Goal: Information Seeking & Learning: Check status

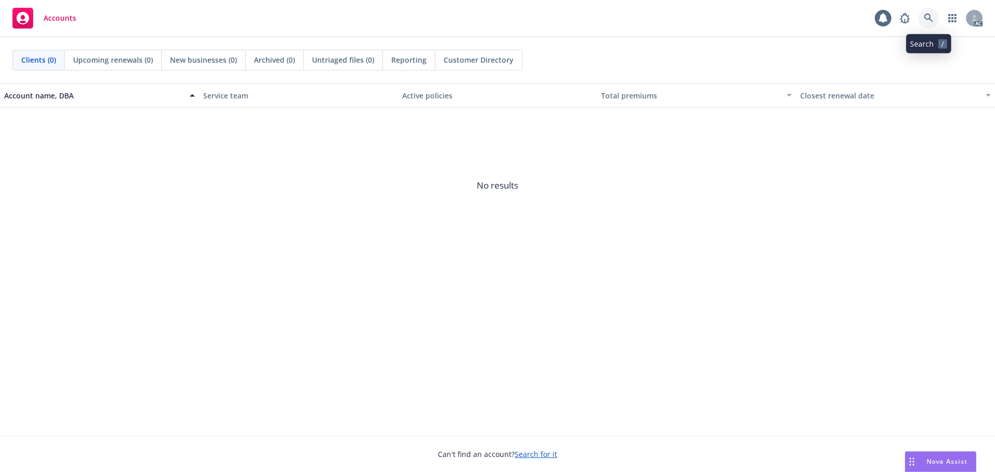
drag, startPoint x: 926, startPoint y: 17, endPoint x: 920, endPoint y: 20, distance: 6.0
click at [920, 20] on link at bounding box center [928, 18] width 21 height 21
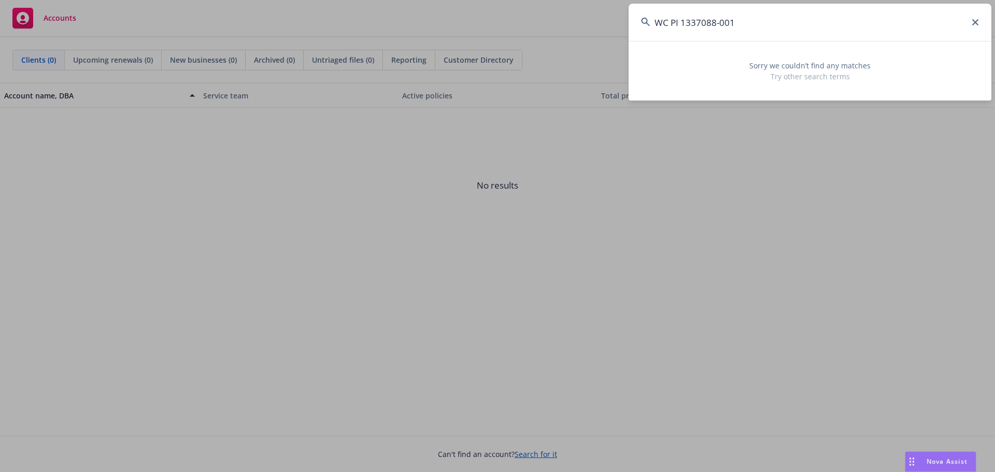
drag, startPoint x: 728, startPoint y: 15, endPoint x: 578, endPoint y: 15, distance: 149.8
click at [578, 15] on div "WC PI 1337088-001 Sorry we couldn’t find any matches Try other search terms" at bounding box center [497, 236] width 995 height 472
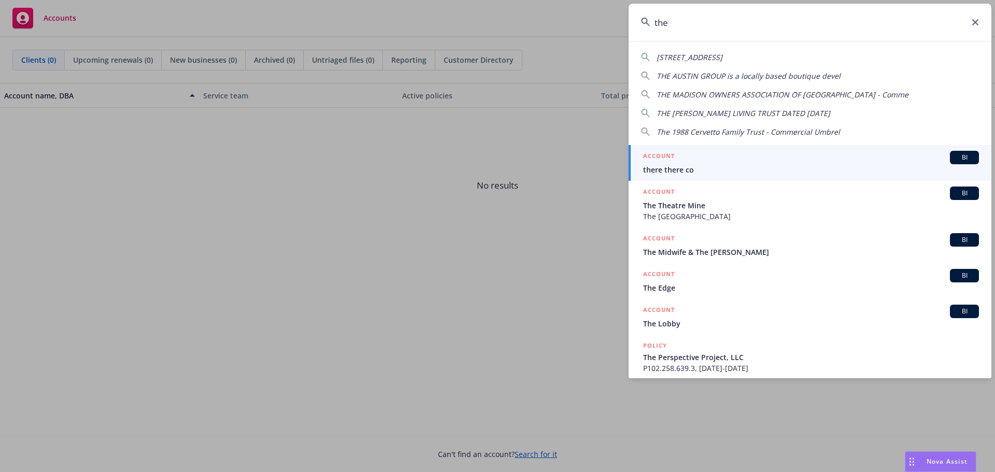
drag, startPoint x: 689, startPoint y: 19, endPoint x: 597, endPoint y: 12, distance: 91.5
click at [597, 12] on div "the 663-665 The Alameda, [GEOGRAPHIC_DATA] CA 94019 THE AUSTIN GROUP is a local…" at bounding box center [497, 236] width 995 height 472
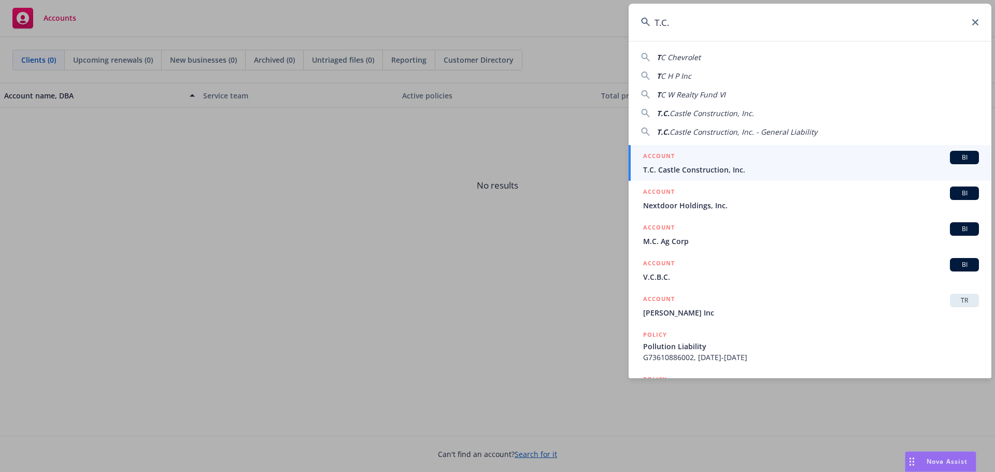
type input "T.C."
click at [711, 167] on span "T.C. Castle Construction, Inc." at bounding box center [811, 169] width 336 height 11
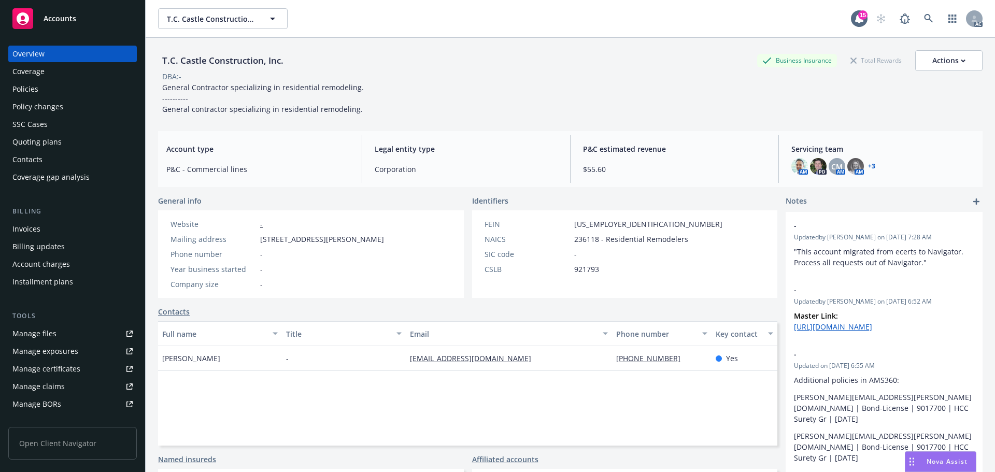
click at [41, 90] on div "Policies" at bounding box center [72, 89] width 120 height 17
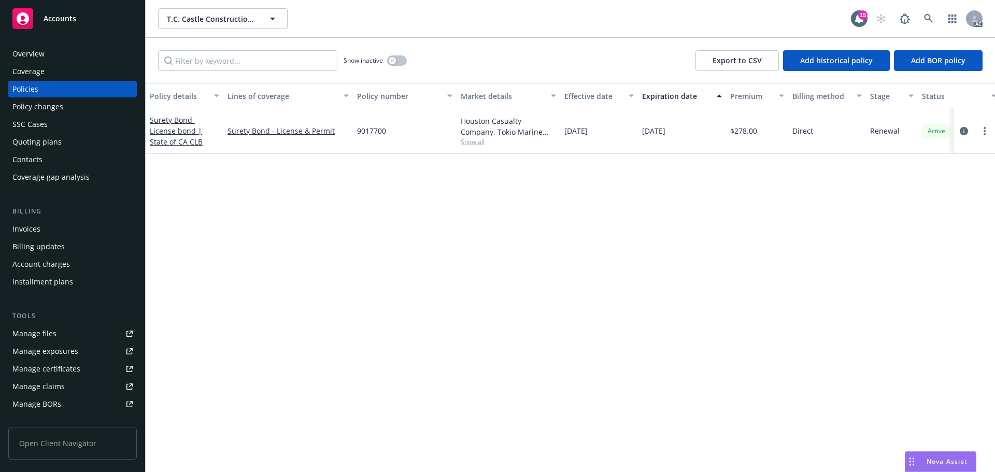
click at [64, 105] on div "Policy changes" at bounding box center [72, 106] width 120 height 17
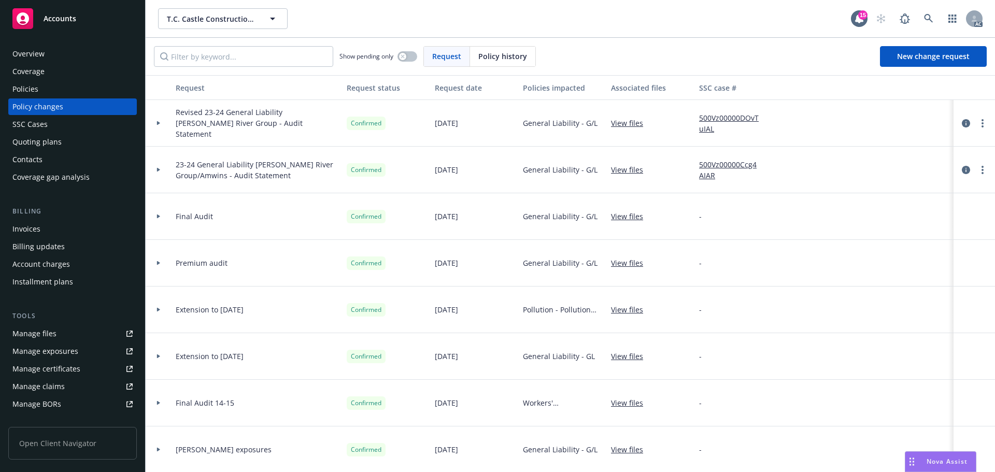
drag, startPoint x: 480, startPoint y: 56, endPoint x: 376, endPoint y: 3, distance: 116.8
click at [480, 56] on span "Policy history" at bounding box center [502, 56] width 49 height 11
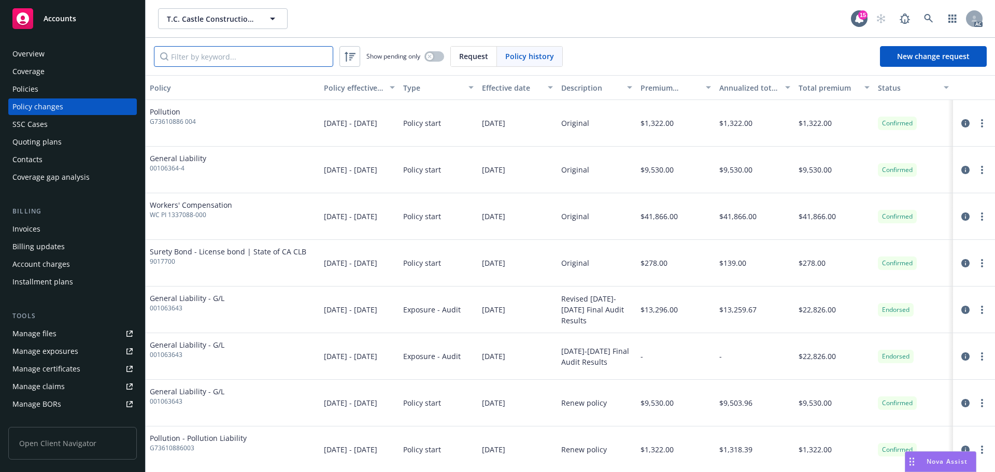
click at [240, 51] on input "Filter by keyword..." at bounding box center [243, 56] width 179 height 21
drag, startPoint x: 209, startPoint y: 220, endPoint x: 150, endPoint y: 220, distance: 59.1
click at [150, 220] on div "Workers' Compensation WC PI 1337088-000" at bounding box center [233, 216] width 174 height 47
copy span "WC PI 1337088-000"
click at [223, 54] on input "Filter by keyword..." at bounding box center [243, 56] width 179 height 21
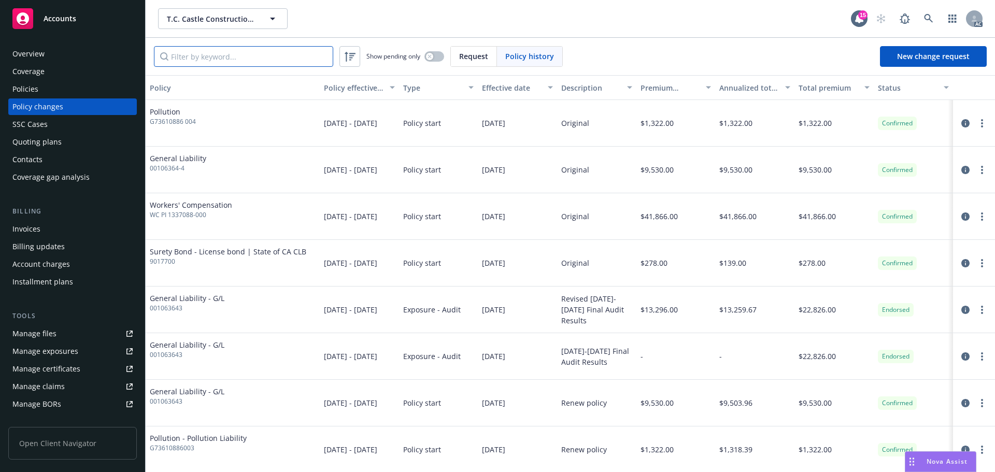
paste input "WC PI 1337088-000"
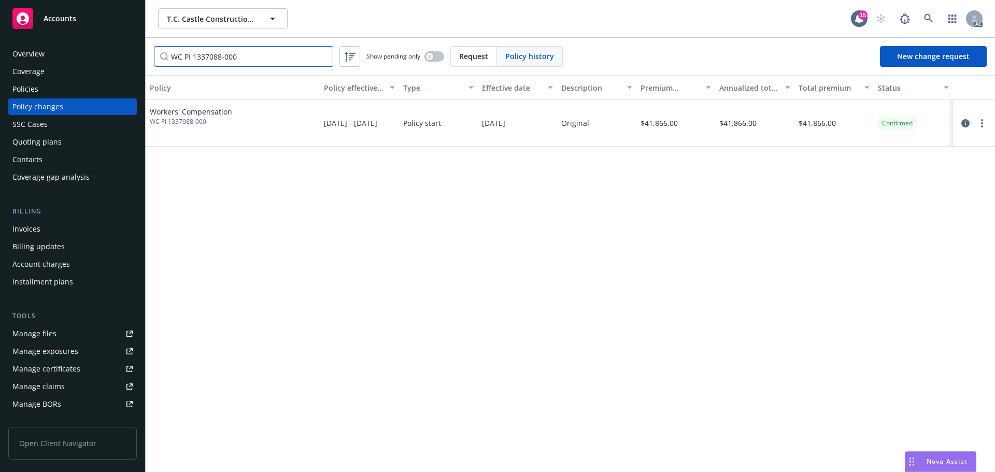
type input "WC PI 1337088-000"
click at [77, 90] on div "Policies" at bounding box center [72, 89] width 120 height 17
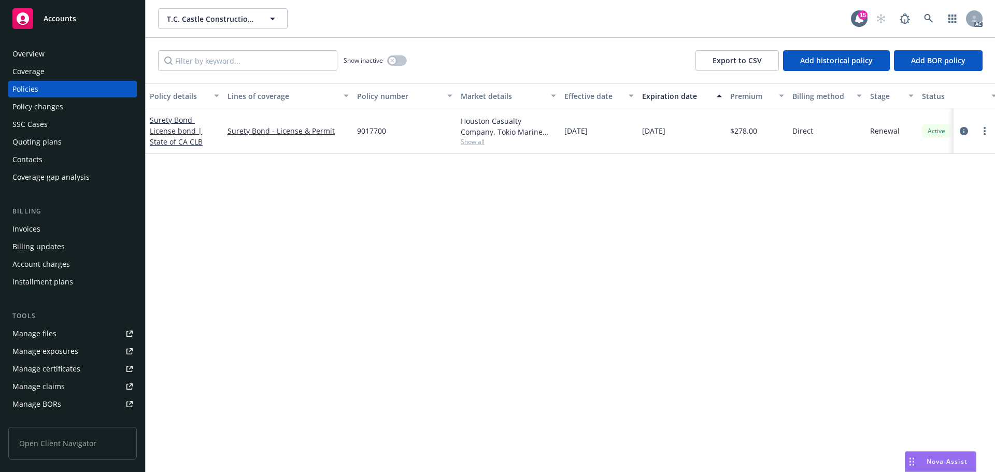
click at [65, 107] on div "Policy changes" at bounding box center [72, 106] width 120 height 17
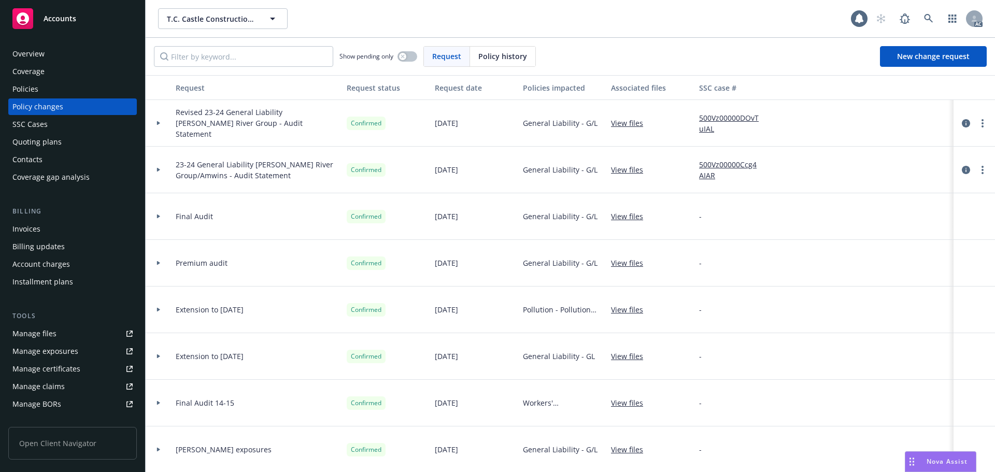
click at [56, 90] on div "Policies" at bounding box center [72, 89] width 120 height 17
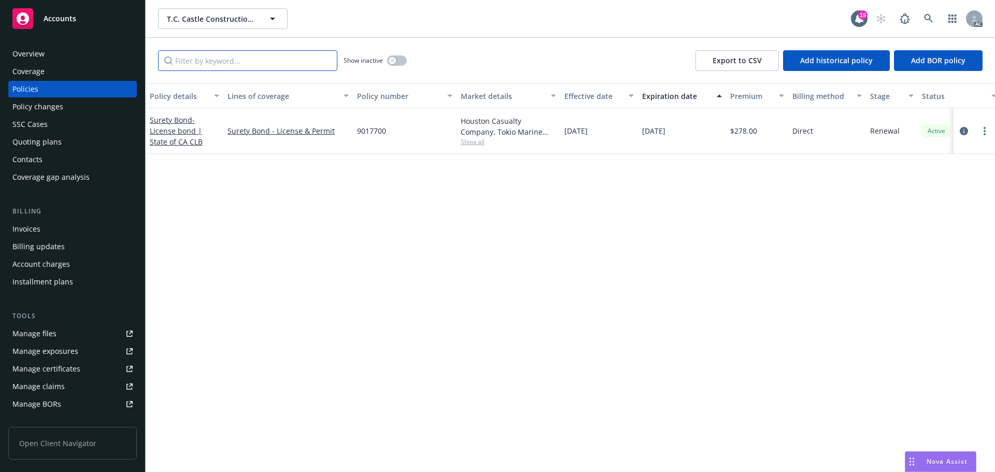
drag, startPoint x: 70, startPoint y: 89, endPoint x: 304, endPoint y: 65, distance: 235.4
click at [259, 58] on input "Filter by keyword..." at bounding box center [247, 60] width 179 height 21
paste input "WC PI 1337088-000"
type input "WC PI 1337088-000"
click at [395, 64] on button "button" at bounding box center [397, 60] width 20 height 10
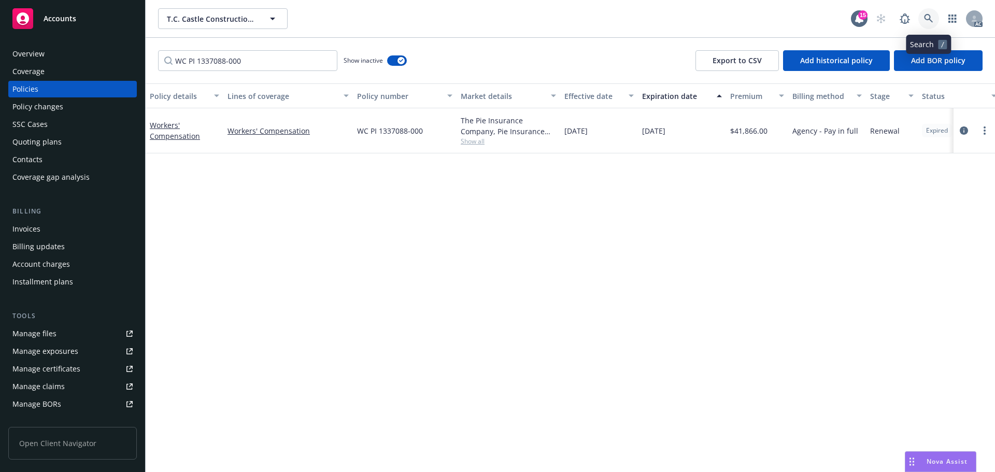
click at [930, 12] on link at bounding box center [928, 18] width 21 height 21
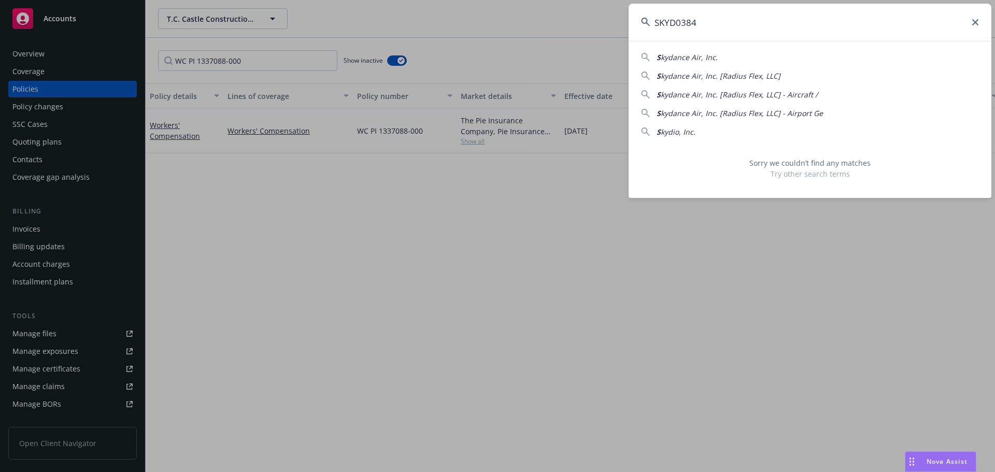
drag, startPoint x: 714, startPoint y: 25, endPoint x: 609, endPoint y: 17, distance: 105.0
click at [607, 17] on div "SKYD0384 S kydance Air, Inc. S kydance Air, Inc. [Radius Flex, LLC] S kydance A…" at bounding box center [497, 236] width 995 height 472
paste input "G47681157 003"
drag, startPoint x: 710, startPoint y: 21, endPoint x: 704, endPoint y: 19, distance: 6.6
click at [704, 19] on input "G47681157 003" at bounding box center [810, 22] width 363 height 37
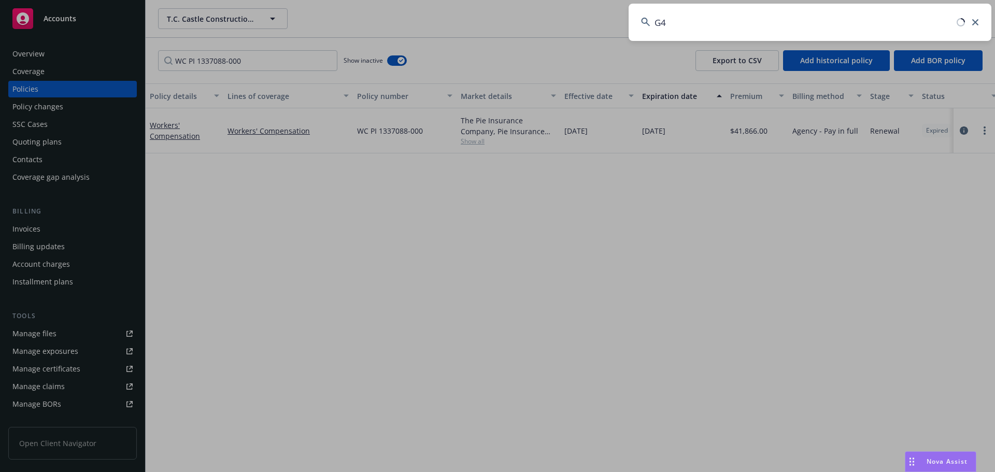
type input "G"
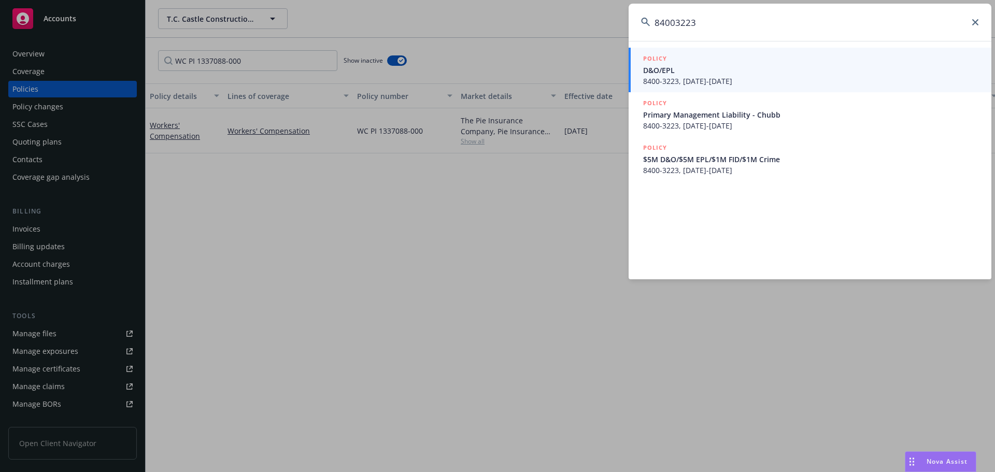
type input "84003223"
click at [751, 70] on span "D&O/EPL" at bounding box center [811, 70] width 336 height 11
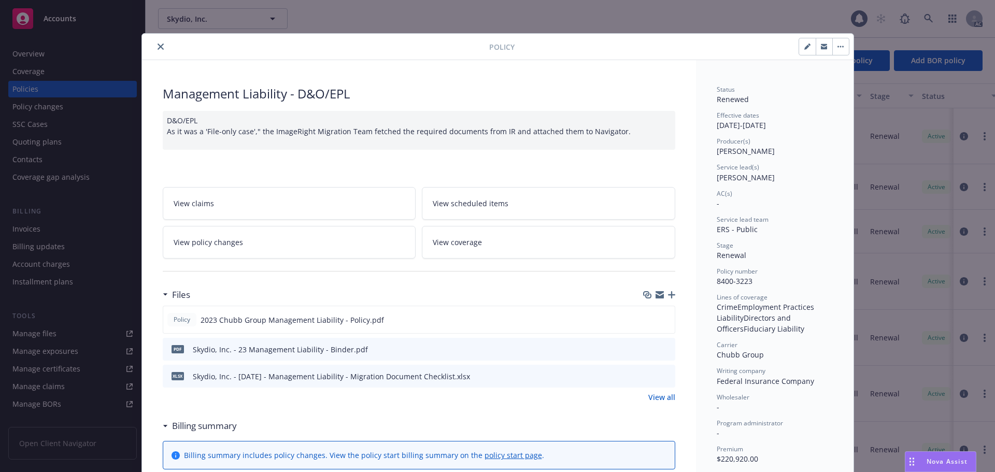
click at [154, 42] on button "close" at bounding box center [160, 46] width 12 height 12
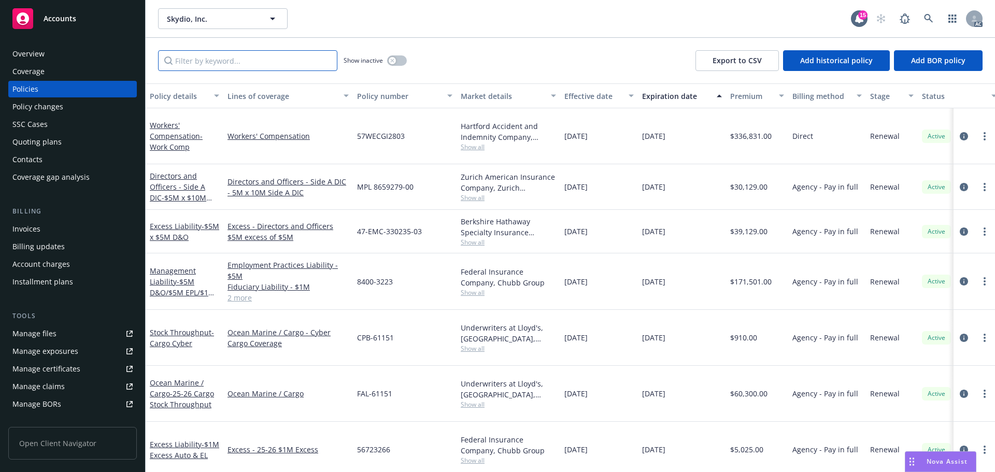
click at [273, 61] on input "Filter by keyword..." at bounding box center [247, 60] width 179 height 21
click at [278, 69] on input "Filter by keyword..." at bounding box center [247, 60] width 179 height 21
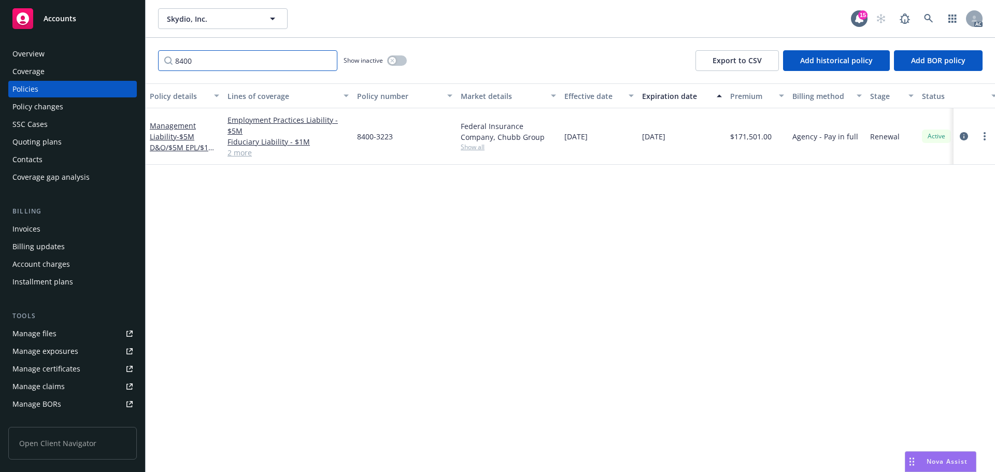
type input "8400"
click at [932, 10] on link at bounding box center [928, 18] width 21 height 21
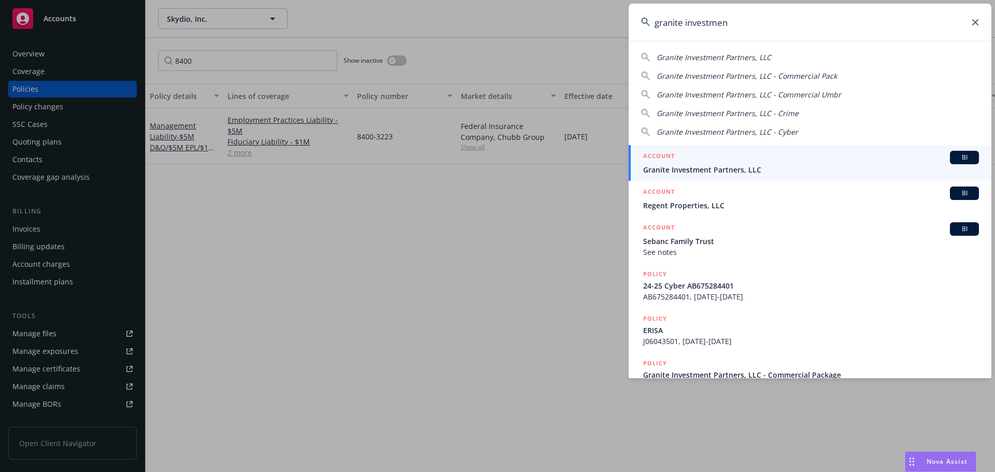
type input "granite investmen"
click at [837, 173] on span "Granite Investment Partners, LLC" at bounding box center [811, 169] width 336 height 11
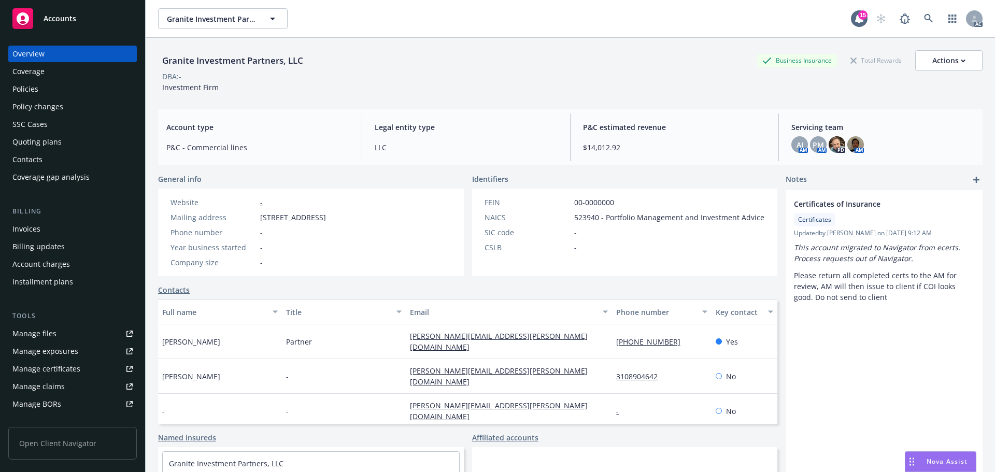
click at [36, 94] on div "Policies" at bounding box center [25, 89] width 26 height 17
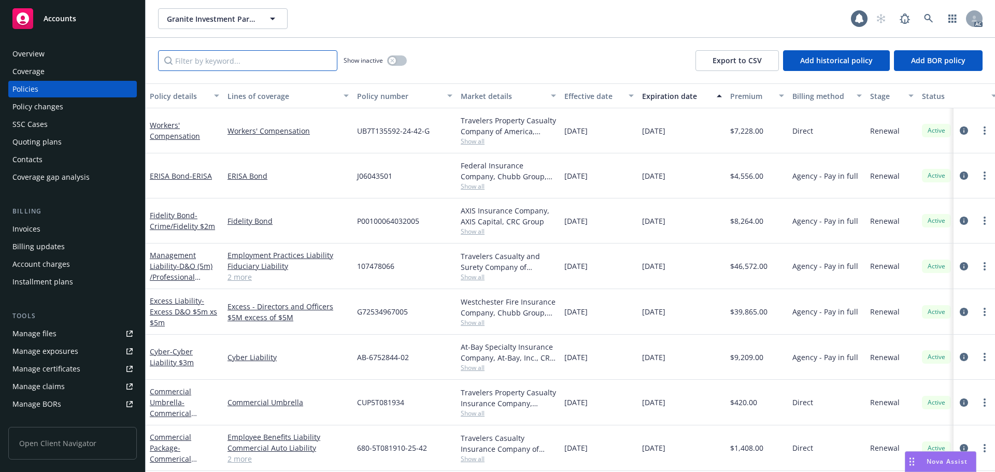
click at [298, 58] on input "Filter by keyword..." at bounding box center [247, 60] width 179 height 21
paste input "AB-6752844-02"
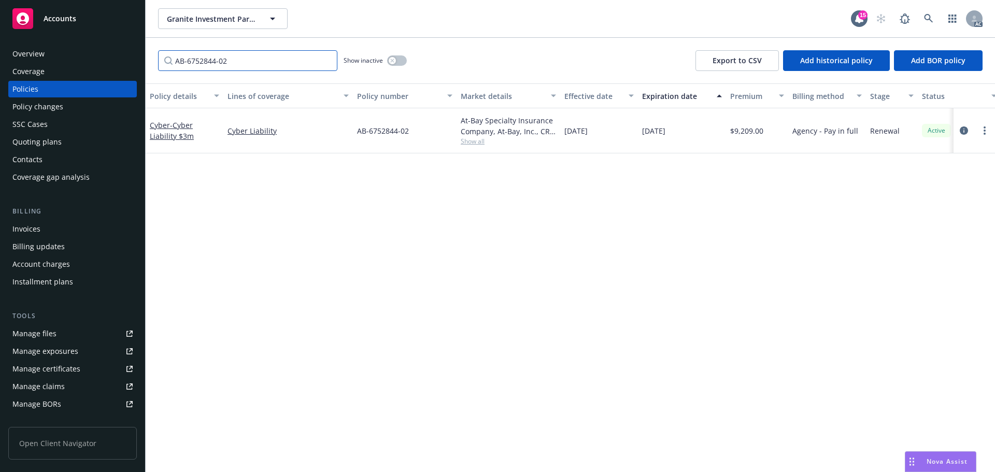
type input "AB-6752844-02"
click at [932, 18] on icon at bounding box center [928, 18] width 9 height 9
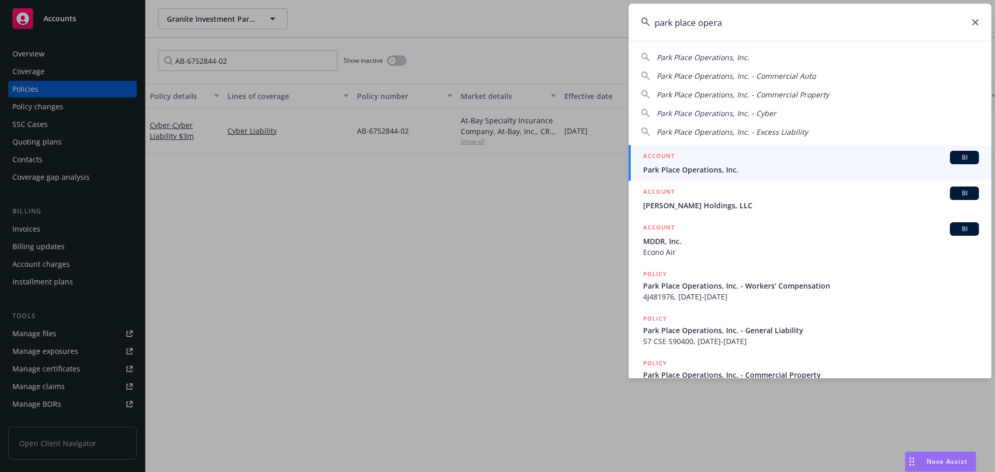
type input "park place opera"
click at [786, 161] on div "ACCOUNT BI" at bounding box center [811, 157] width 336 height 13
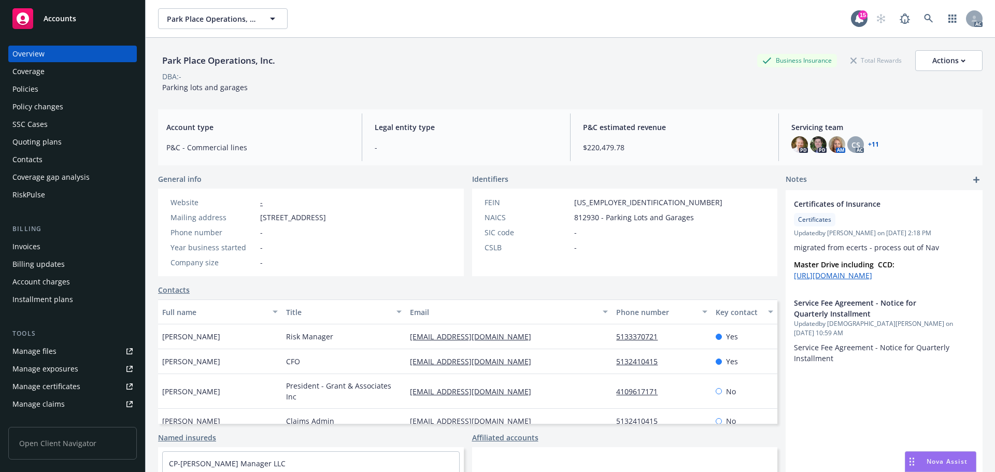
click at [47, 87] on div "Policies" at bounding box center [72, 89] width 120 height 17
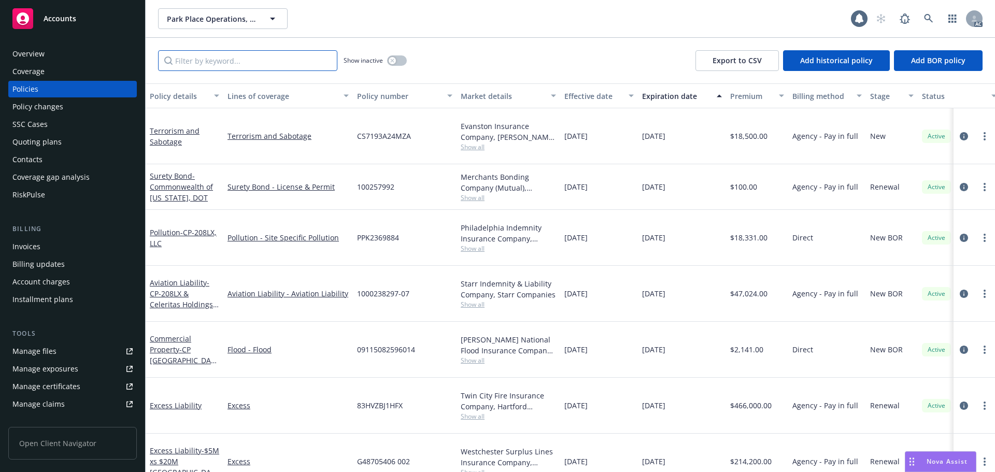
click at [270, 68] on input "Filter by keyword..." at bounding box center [247, 60] width 179 height 21
paste input "1156306"
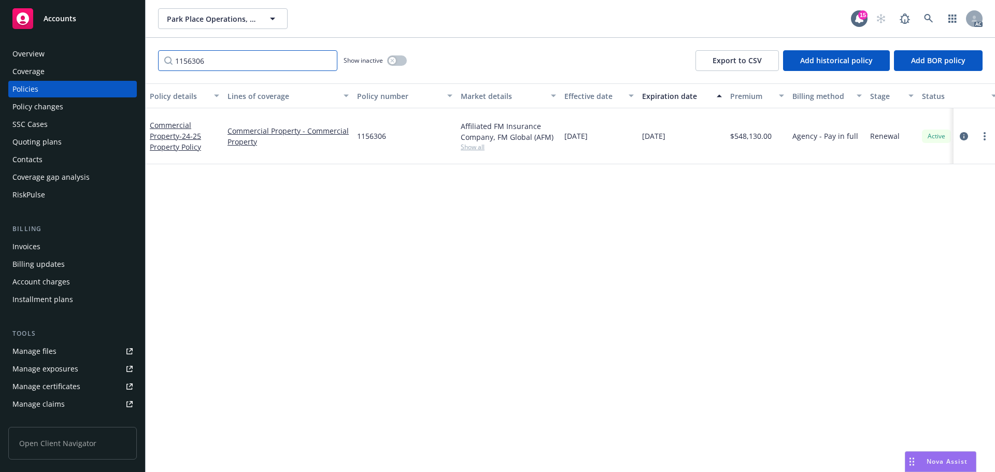
type input "1156306"
click at [70, 106] on div "Policy changes" at bounding box center [72, 106] width 120 height 17
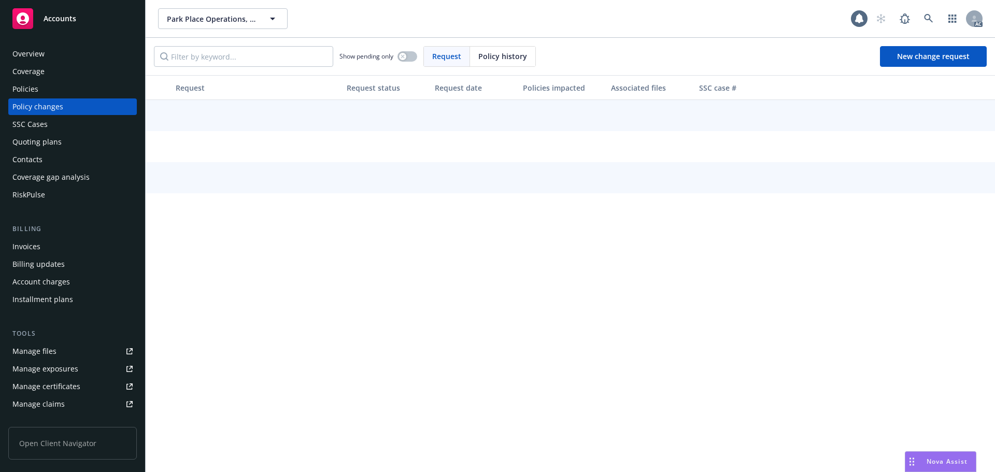
drag, startPoint x: 508, startPoint y: 44, endPoint x: 501, endPoint y: 54, distance: 12.7
click at [505, 49] on div "Show pending only Request Policy history New change request" at bounding box center [570, 56] width 849 height 37
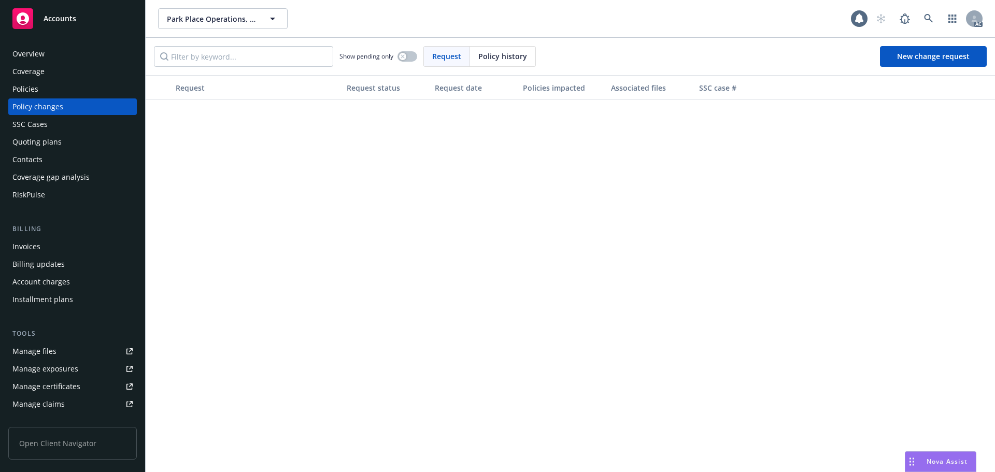
drag, startPoint x: 501, startPoint y: 54, endPoint x: 495, endPoint y: 55, distance: 5.3
click at [498, 54] on span "Policy history" at bounding box center [502, 56] width 49 height 11
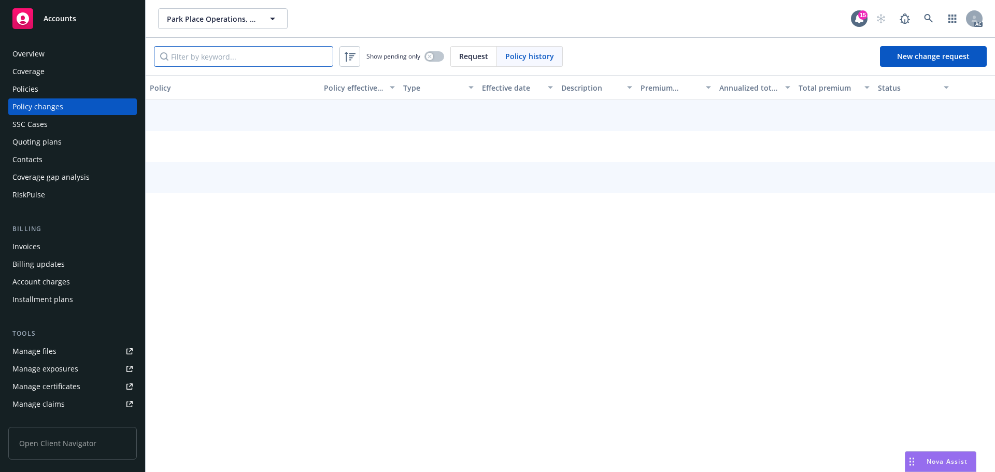
click at [301, 52] on input "Filter by keyword..." at bounding box center [243, 56] width 179 height 21
paste input "1156306"
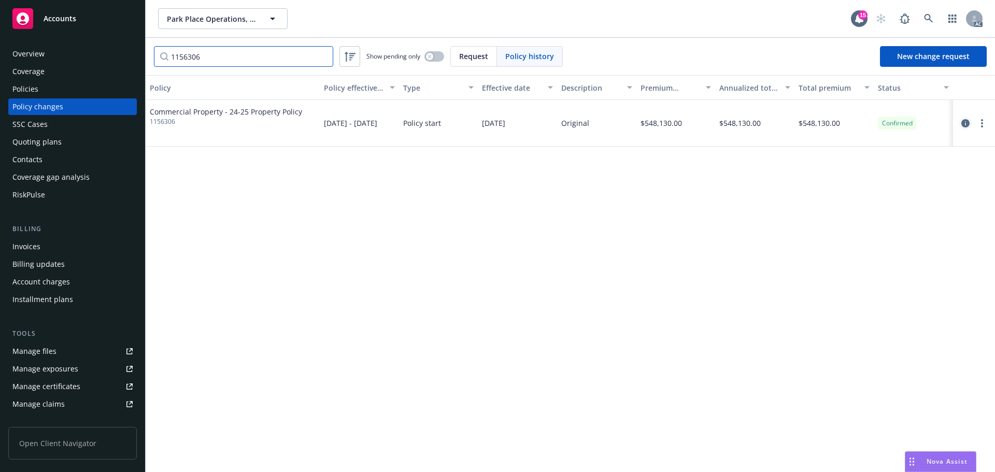
type input "1156306"
click at [966, 123] on icon "circleInformation" at bounding box center [965, 123] width 8 height 8
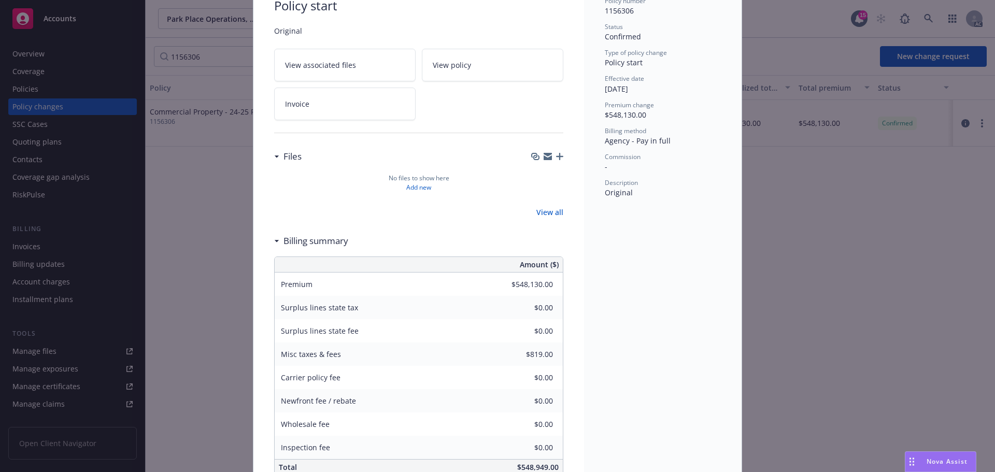
scroll to position [150, 0]
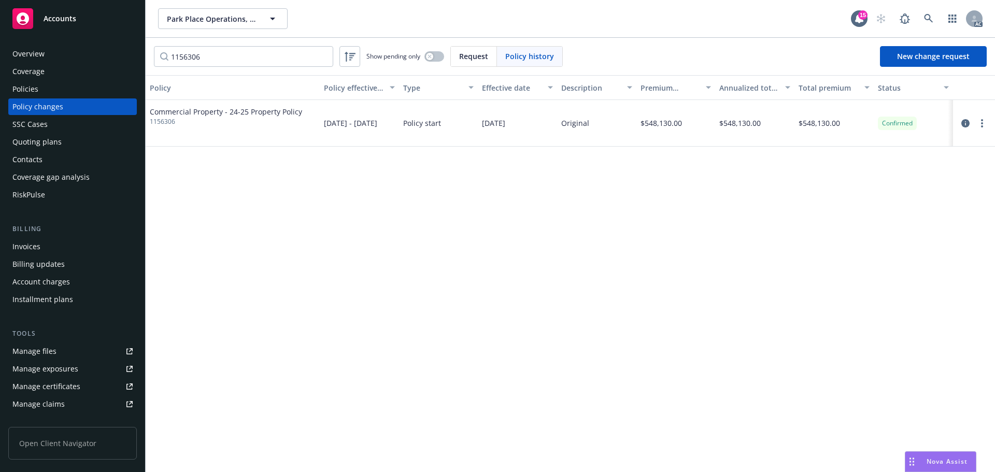
click at [55, 89] on div "Policies" at bounding box center [72, 89] width 120 height 17
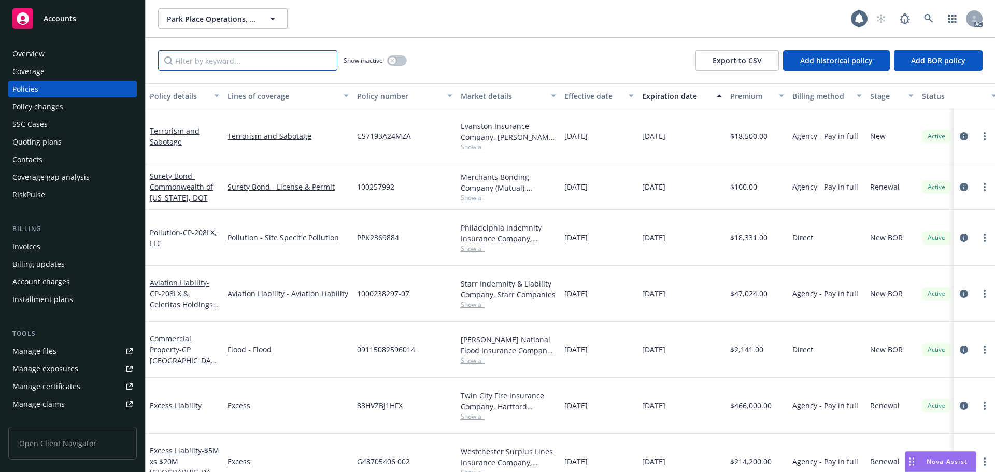
click at [207, 58] on input "Filter by keyword..." at bounding box center [247, 60] width 179 height 21
paste input "1156306"
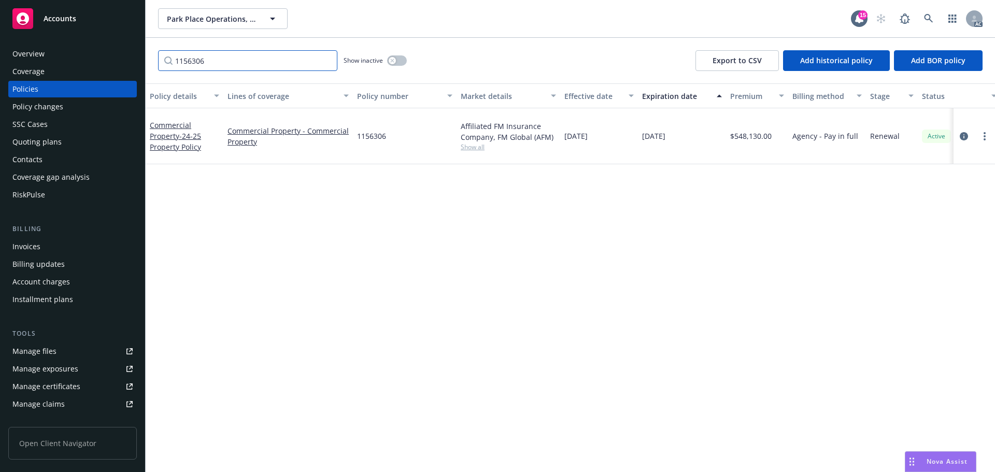
type input "1156306"
click at [934, 19] on link at bounding box center [928, 18] width 21 height 21
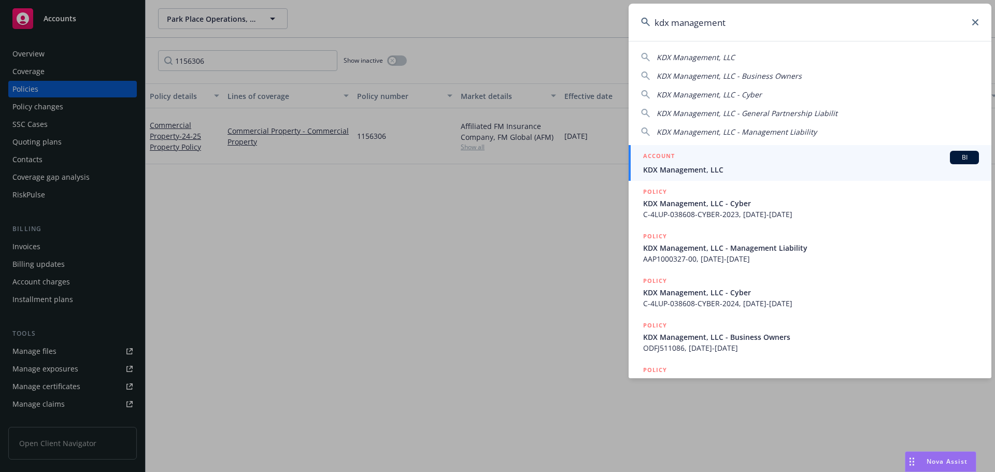
type input "kdx management"
click at [743, 155] on div "ACCOUNT BI" at bounding box center [811, 157] width 336 height 13
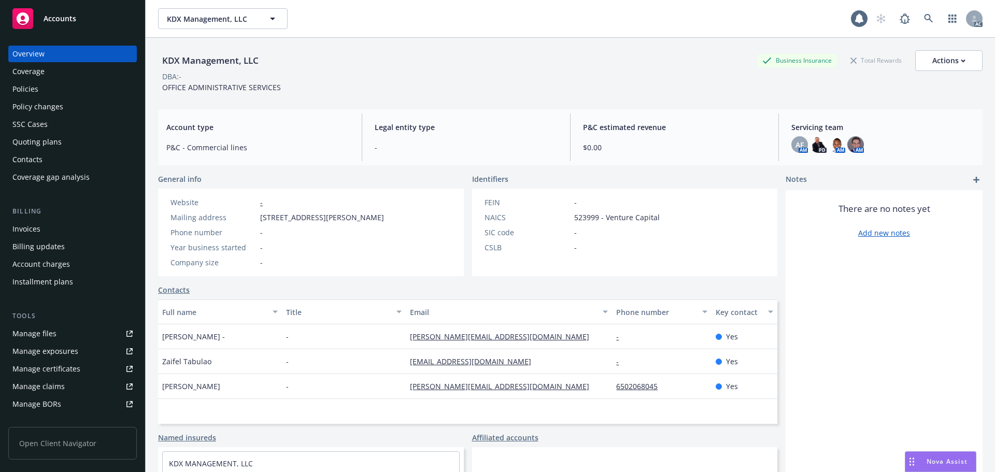
click at [52, 93] on div "Policies" at bounding box center [72, 89] width 120 height 17
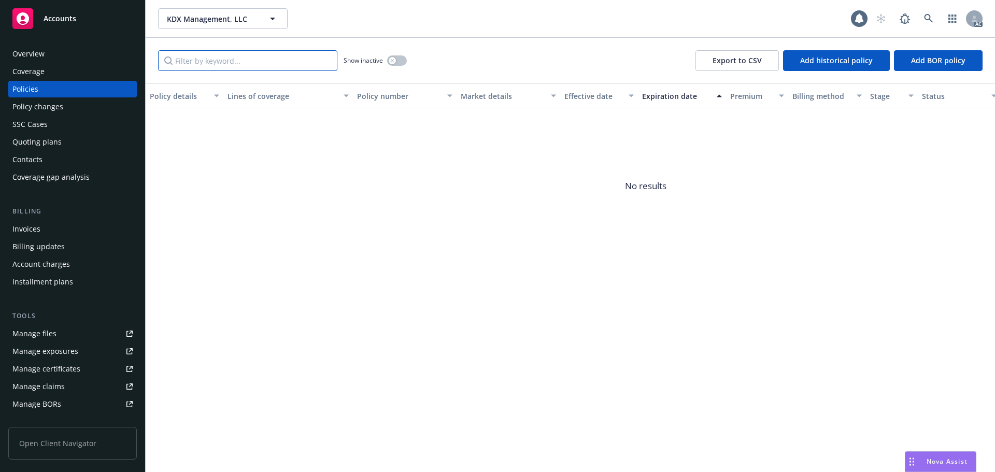
click at [226, 62] on input "Filter by keyword..." at bounding box center [247, 60] width 179 height 21
paste input "AAP100032702"
type input "AAP1000327"
click at [58, 105] on div "Policy changes" at bounding box center [37, 106] width 51 height 17
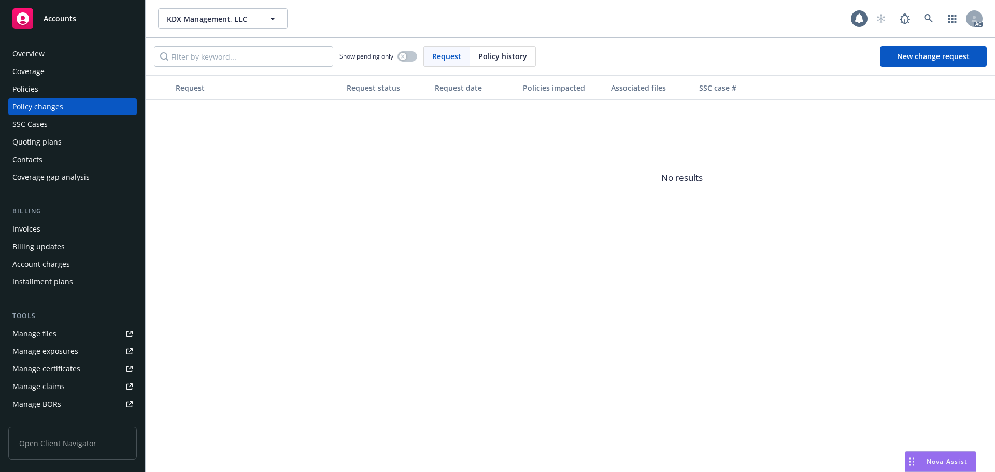
drag, startPoint x: 504, startPoint y: 62, endPoint x: 490, endPoint y: 64, distance: 14.7
click at [490, 64] on div "Policy history" at bounding box center [502, 57] width 65 height 20
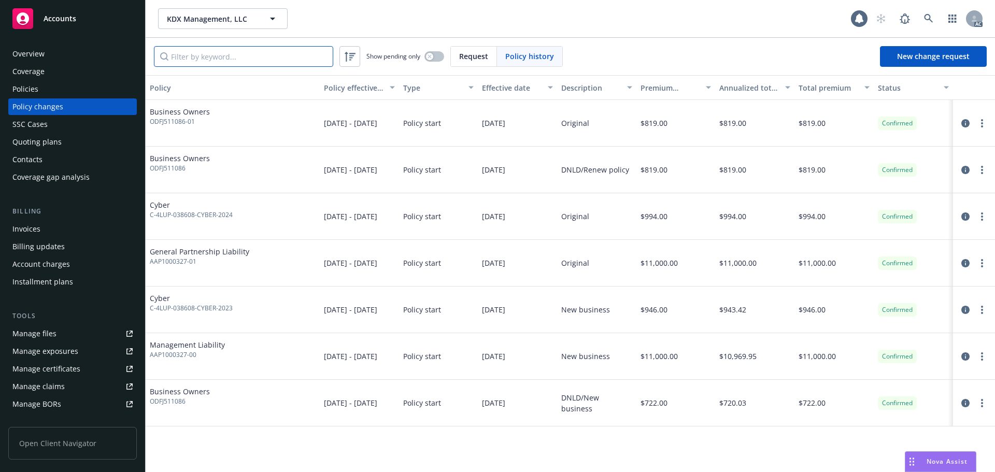
click at [288, 59] on input "Filter by keyword..." at bounding box center [243, 56] width 179 height 21
drag, startPoint x: 187, startPoint y: 263, endPoint x: 149, endPoint y: 264, distance: 37.3
click at [149, 264] on div "General Partnership Liability AAP1000327-01" at bounding box center [233, 263] width 174 height 47
copy span "AAP1000327-01"
click at [48, 89] on div "Policies" at bounding box center [72, 89] width 120 height 17
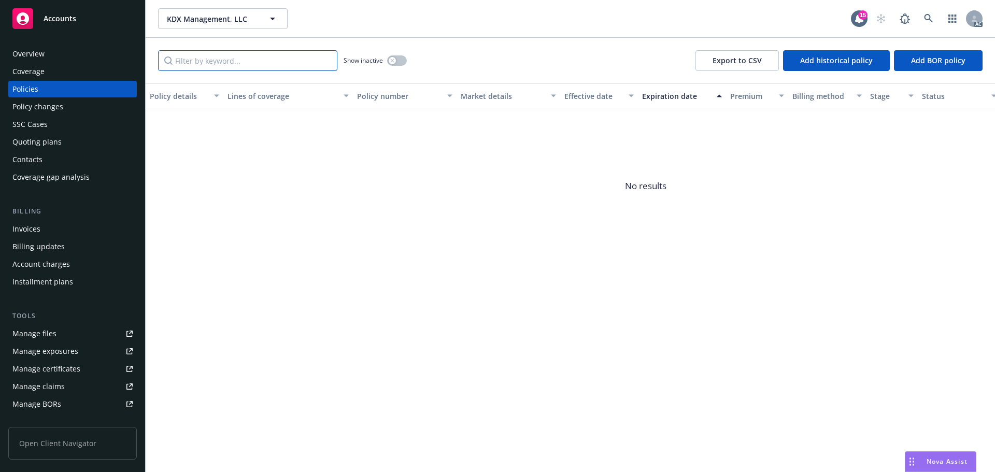
click at [286, 53] on input "Filter by keyword..." at bounding box center [247, 60] width 179 height 21
paste input "AAP1000327-01"
type input "AAP1000327"
drag, startPoint x: 400, startPoint y: 65, endPoint x: 389, endPoint y: 65, distance: 10.4
click at [399, 65] on button "button" at bounding box center [397, 60] width 20 height 10
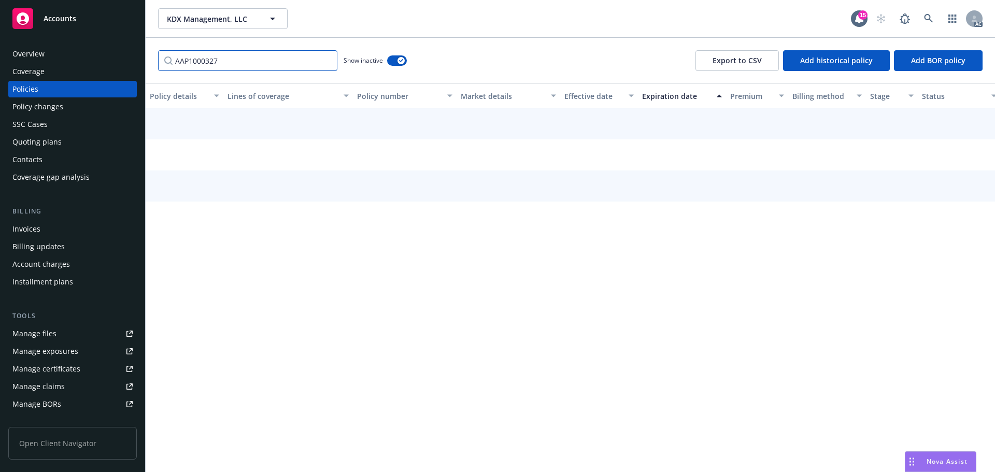
click at [273, 61] on input "AAP1000327" at bounding box center [247, 60] width 179 height 21
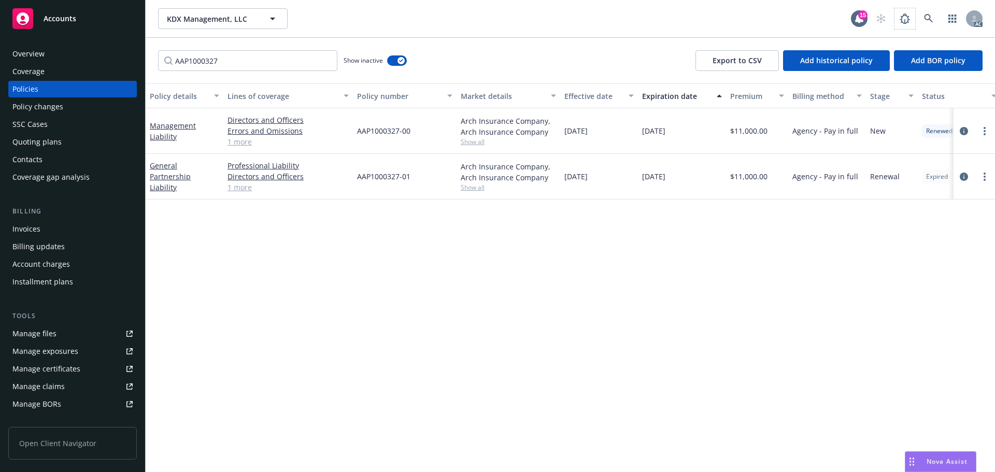
click at [913, 11] on span at bounding box center [904, 18] width 21 height 21
click at [927, 15] on icon at bounding box center [928, 18] width 9 height 9
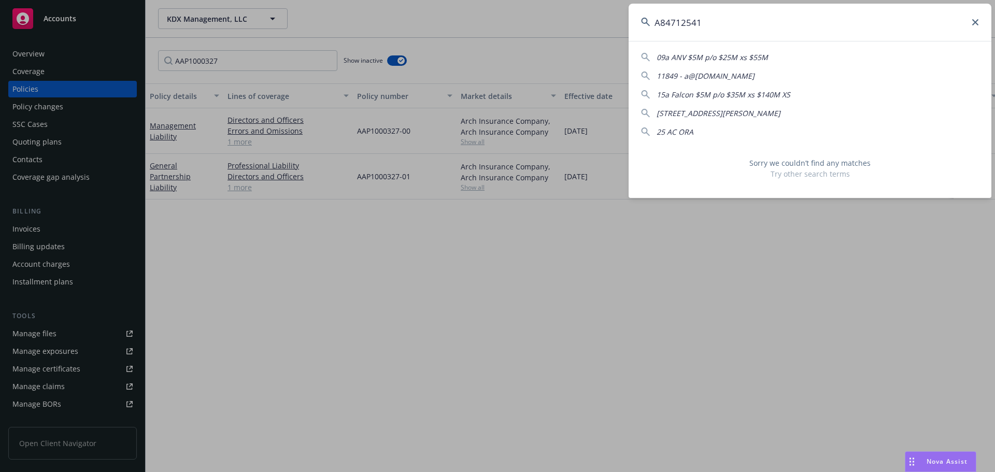
drag, startPoint x: 740, startPoint y: 23, endPoint x: 604, endPoint y: 23, distance: 136.3
click at [604, 23] on div "A84712541 09a ANV $5M p/o $25M xs $55M 11849 - a@[DOMAIN_NAME] 15a Falcon $5M p…" at bounding box center [497, 236] width 995 height 472
click at [741, 34] on input "A84712541" at bounding box center [810, 22] width 363 height 37
drag, startPoint x: 715, startPoint y: 25, endPoint x: 637, endPoint y: 22, distance: 77.8
click at [637, 23] on input "A84712541" at bounding box center [810, 22] width 363 height 37
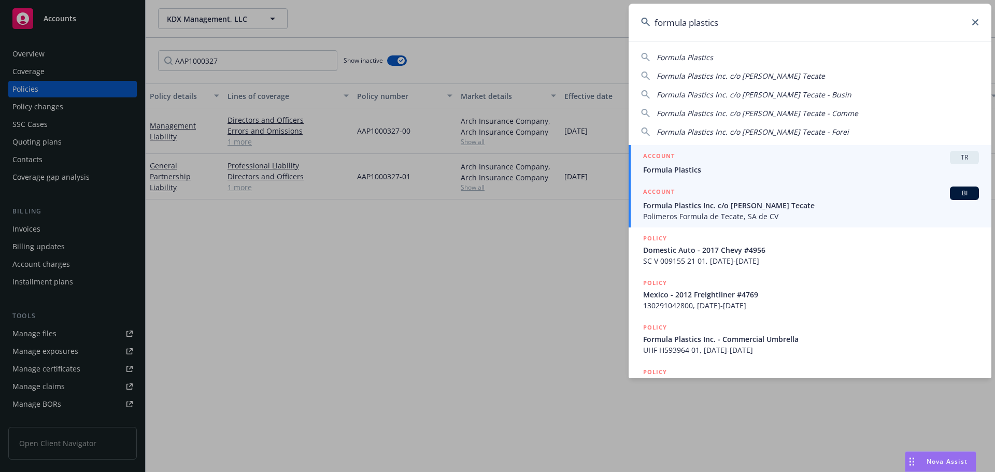
type input "formula plastics"
click at [714, 205] on span "Formula Plastics Inc. c/o [PERSON_NAME] Tecate" at bounding box center [811, 205] width 336 height 11
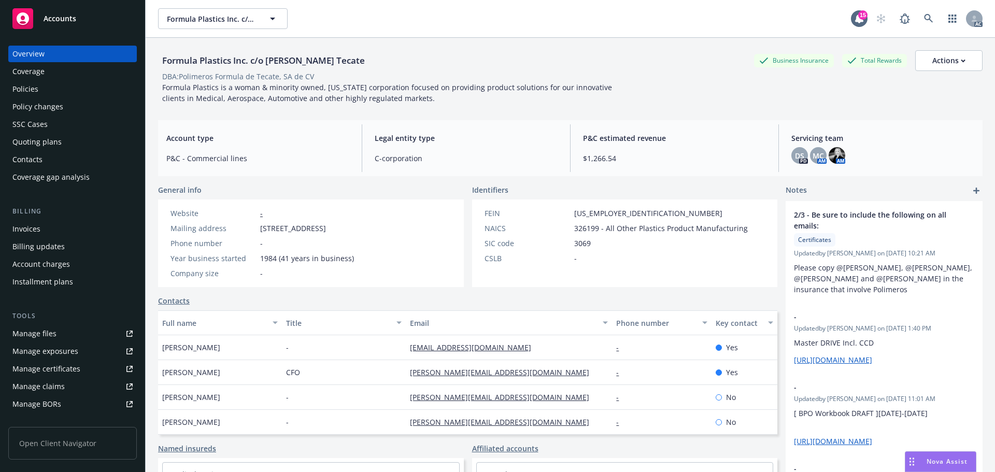
click at [64, 90] on div "Policies" at bounding box center [72, 89] width 120 height 17
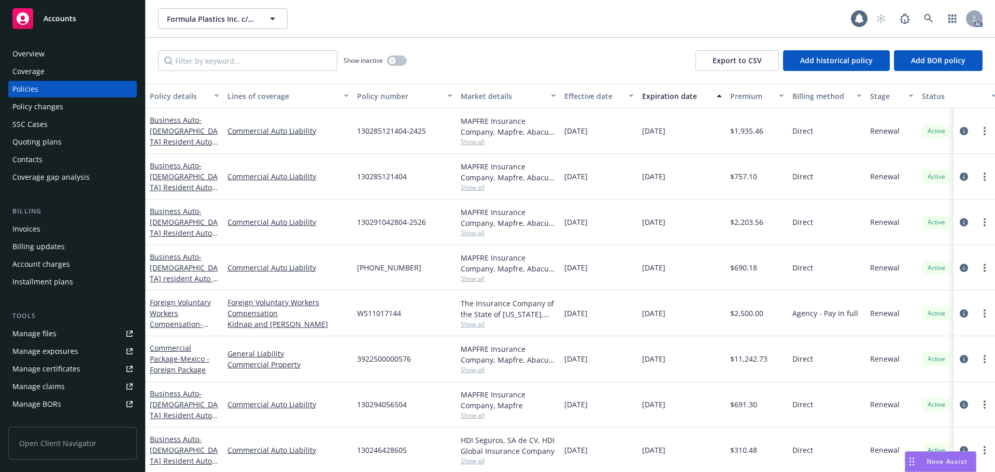
click at [49, 107] on div "Policy changes" at bounding box center [37, 106] width 51 height 17
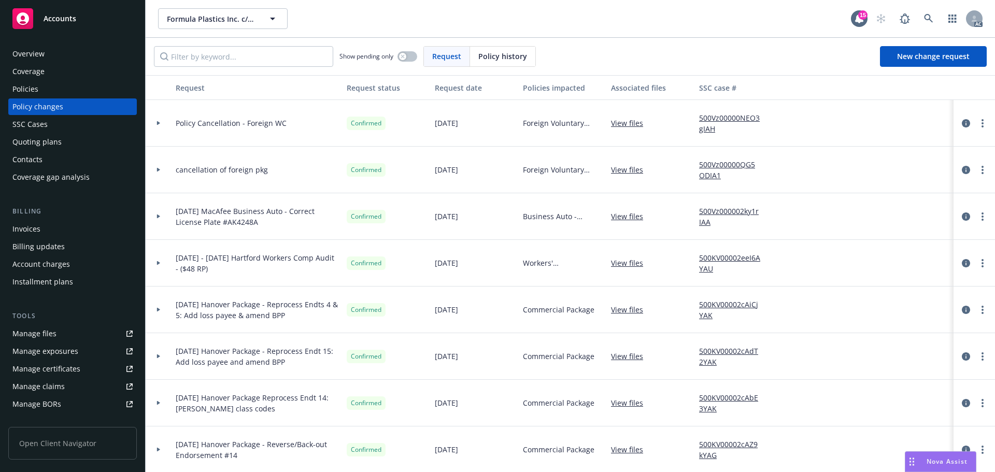
drag, startPoint x: 497, startPoint y: 59, endPoint x: 490, endPoint y: 59, distance: 6.7
click at [496, 59] on span "Policy history" at bounding box center [502, 56] width 49 height 11
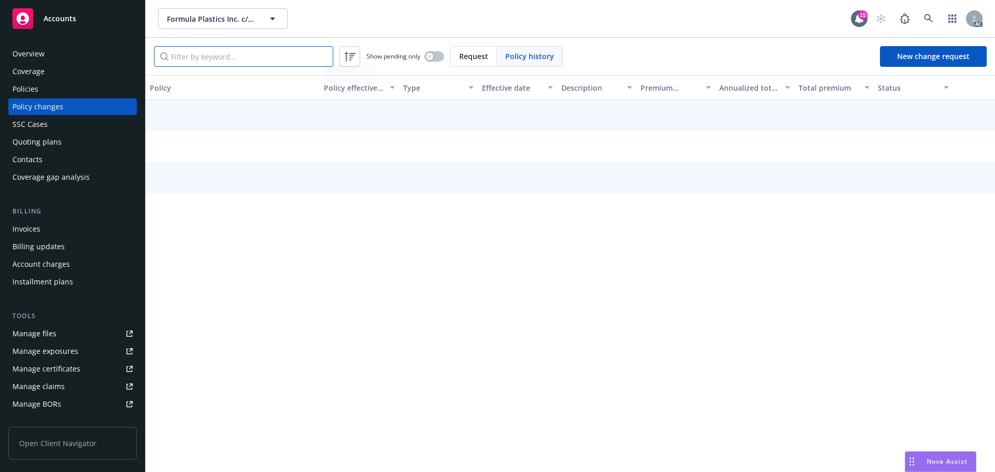
click at [296, 58] on input "Filter by keyword..." at bounding box center [243, 56] width 179 height 21
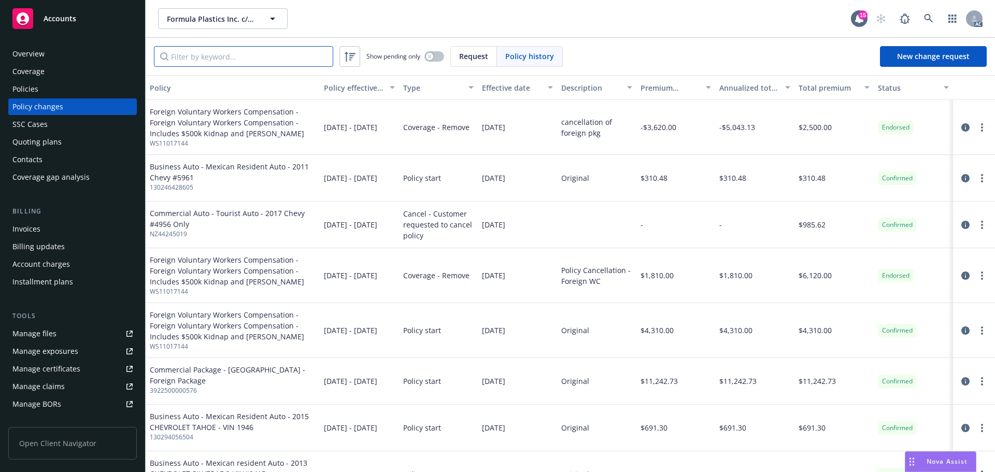
paste input "WS11017144"
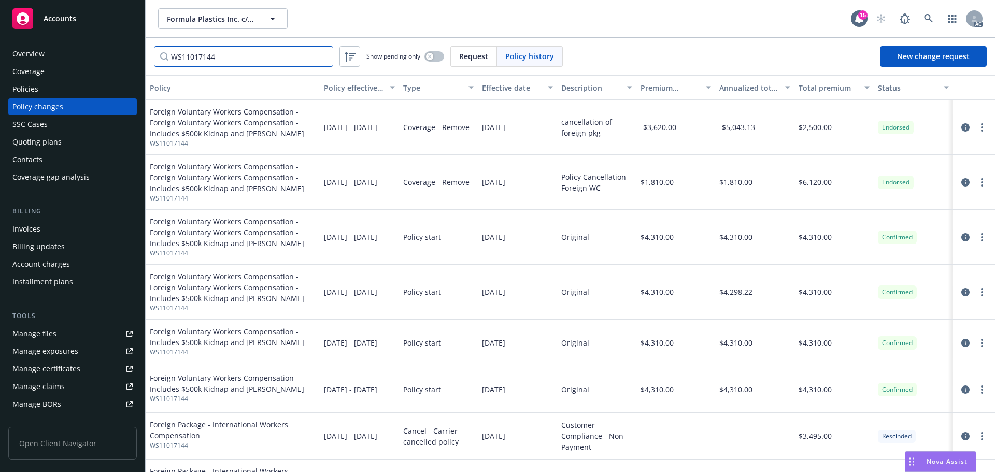
type input "WS11017144"
